Goal: Answer question/provide support: Share knowledge or assist other users

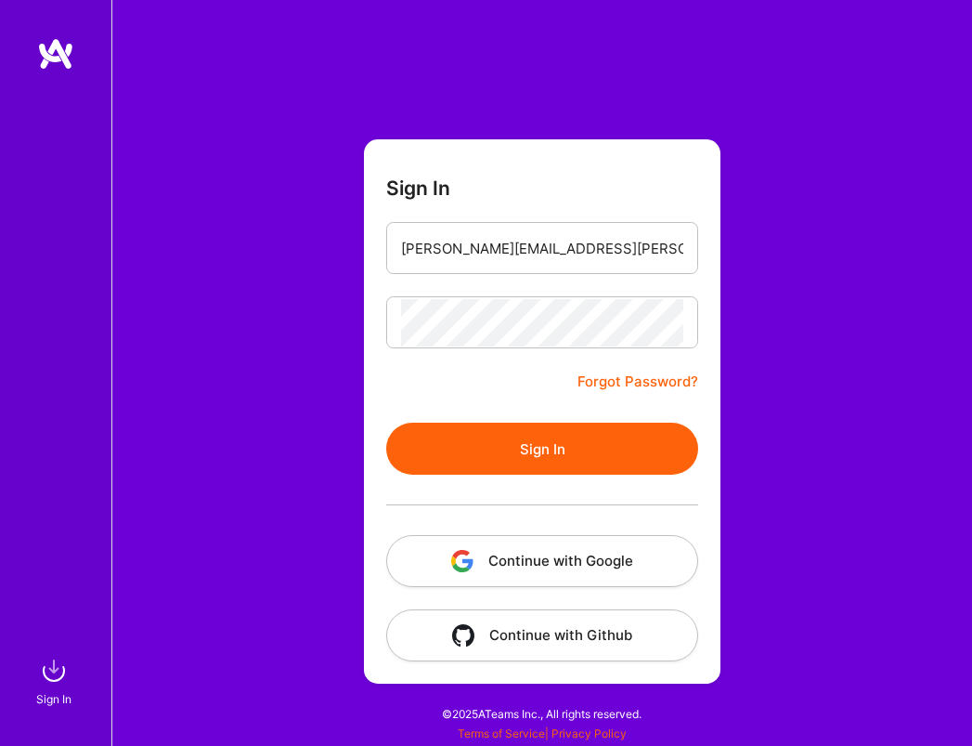
click at [471, 456] on button "Sign In" at bounding box center [542, 449] width 312 height 52
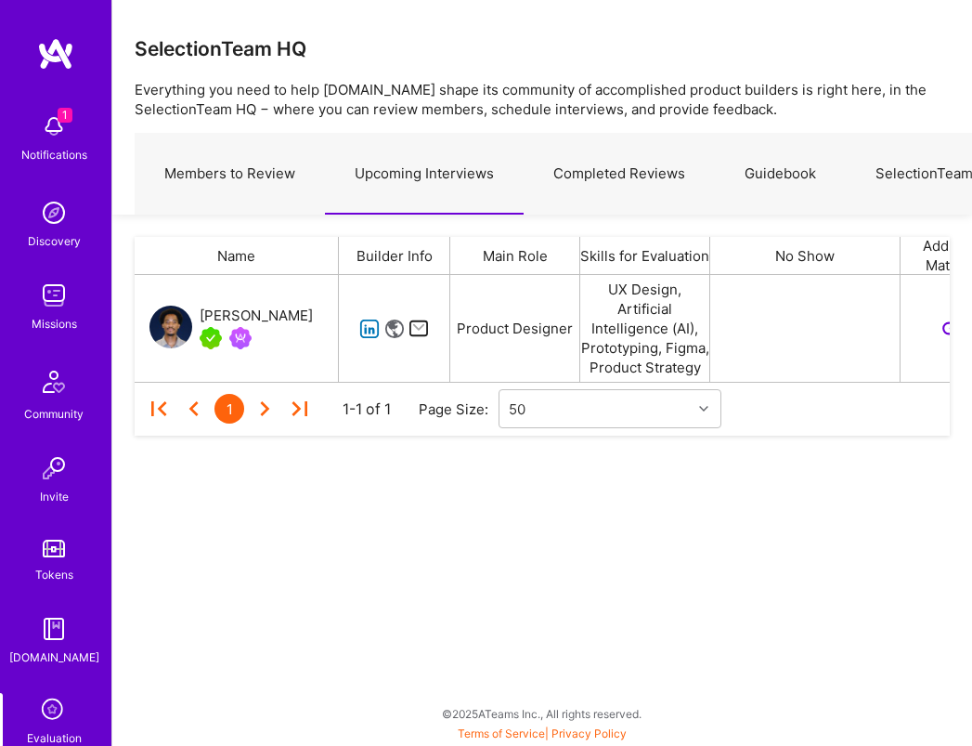
click at [366, 325] on icon "grid" at bounding box center [369, 329] width 21 height 21
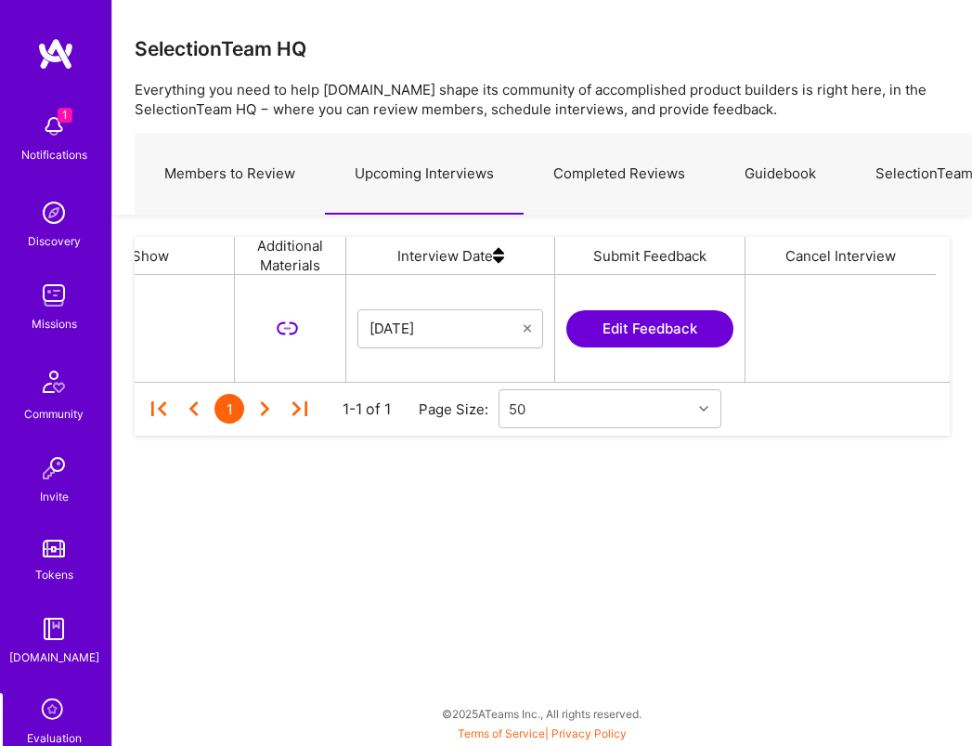
scroll to position [0, 22]
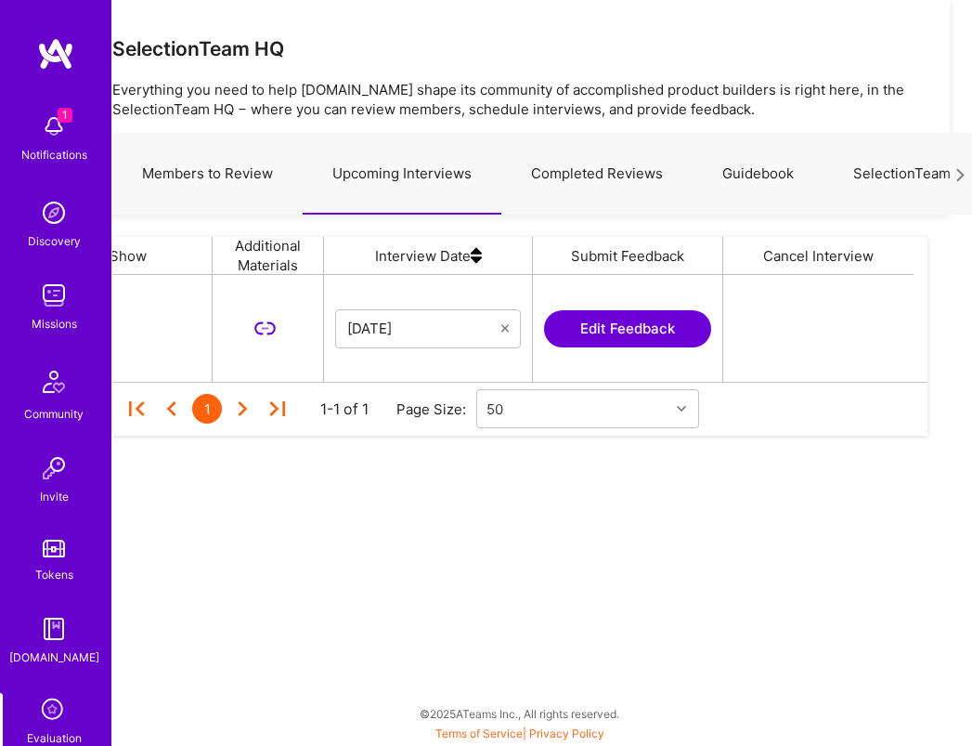
click at [604, 333] on button "Edit Feedback" at bounding box center [627, 328] width 167 height 37
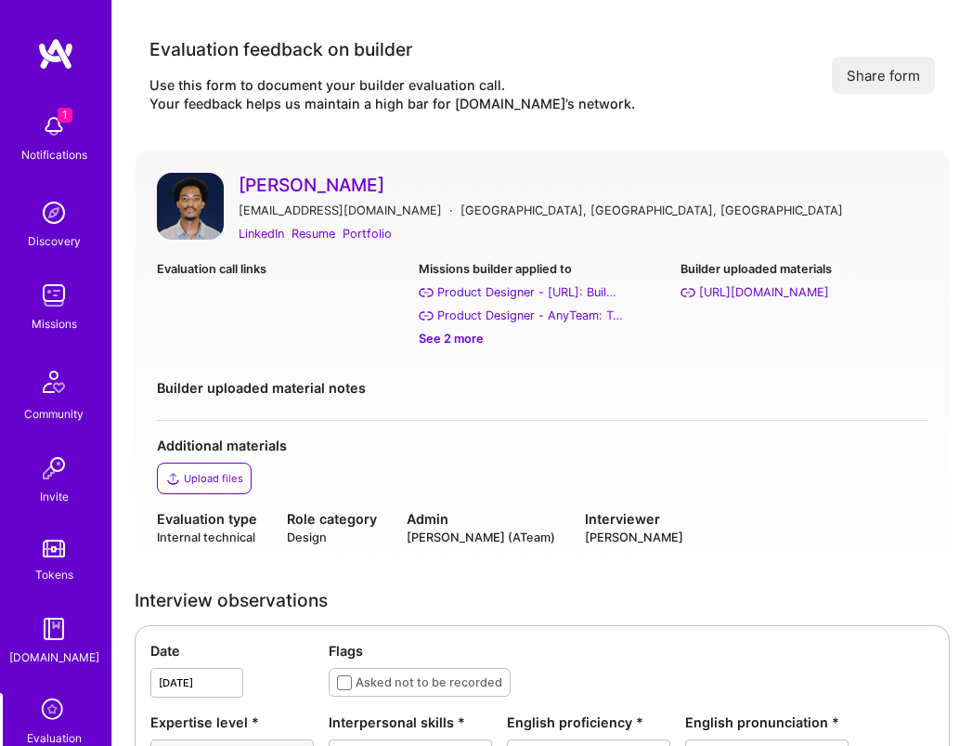
click at [462, 343] on div "See 2 more" at bounding box center [542, 339] width 247 height 20
